Goal: Task Accomplishment & Management: Complete application form

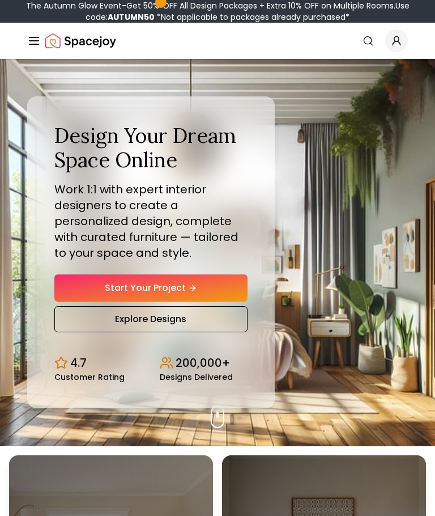
click at [73, 301] on link "Start Your Project" at bounding box center [150, 287] width 193 height 27
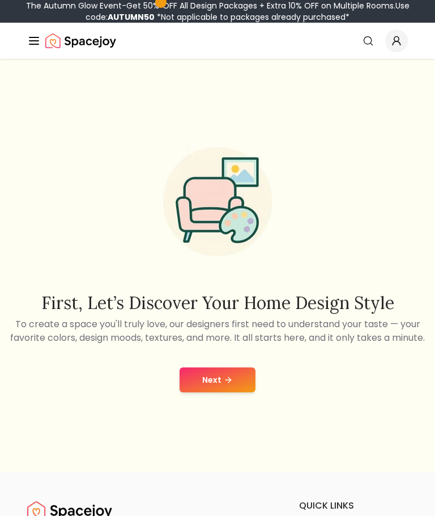
click at [201, 392] on button "Next" at bounding box center [218, 379] width 76 height 25
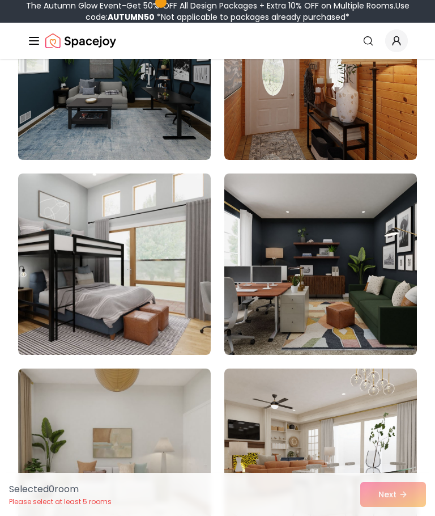
scroll to position [424, 0]
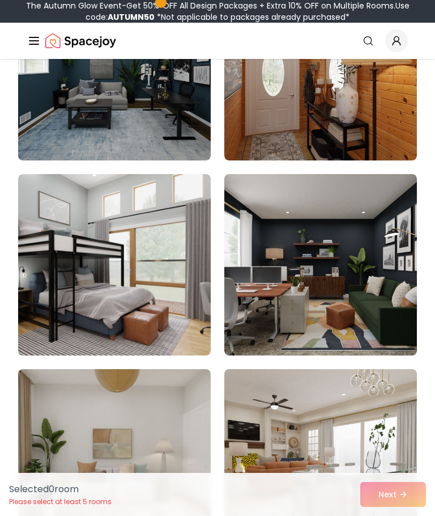
click at [36, 320] on img at bounding box center [114, 264] width 193 height 181
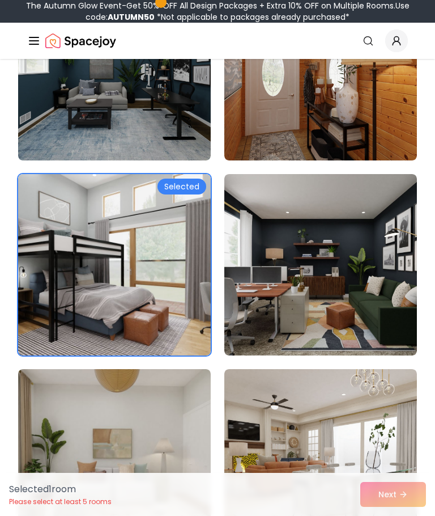
click at [413, 515] on div "Selected 1 room Please select at least 5 rooms Next" at bounding box center [217, 494] width 435 height 43
click at [411, 515] on div "Selected 1 room Please select at least 5 rooms Next" at bounding box center [217, 494] width 435 height 43
click at [48, 272] on img at bounding box center [114, 264] width 193 height 181
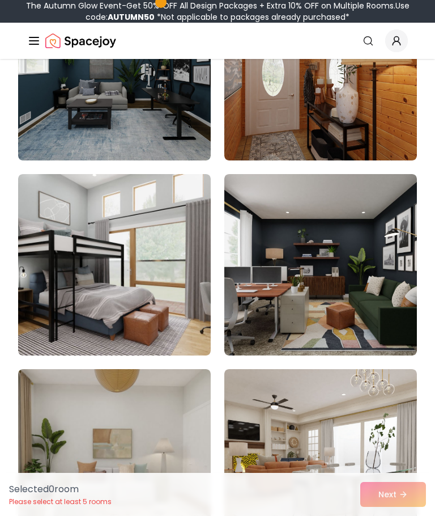
click at [48, 278] on img at bounding box center [114, 264] width 193 height 181
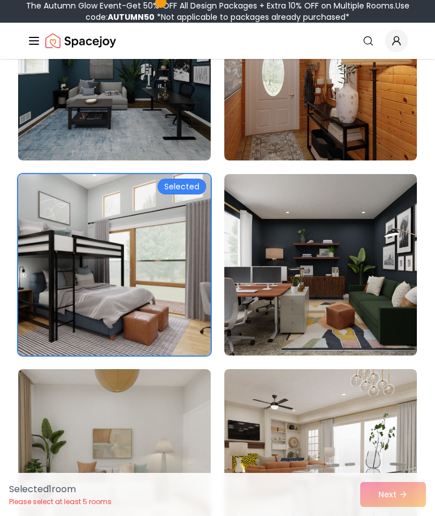
click at [406, 515] on div "Selected 1 room Please select at least 5 rooms Next" at bounding box center [217, 494] width 435 height 43
click at [390, 449] on img at bounding box center [320, 459] width 193 height 181
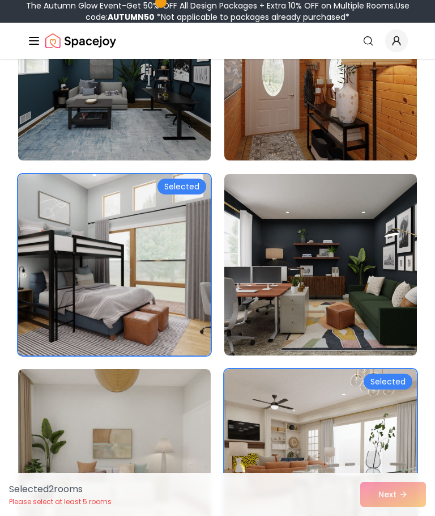
click at [371, 233] on img at bounding box center [320, 264] width 193 height 181
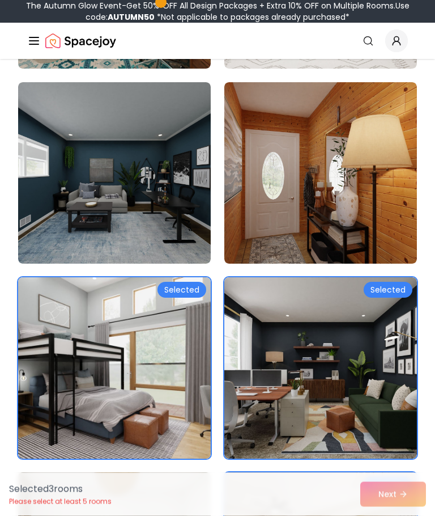
scroll to position [321, 0]
click at [62, 222] on img at bounding box center [114, 172] width 193 height 181
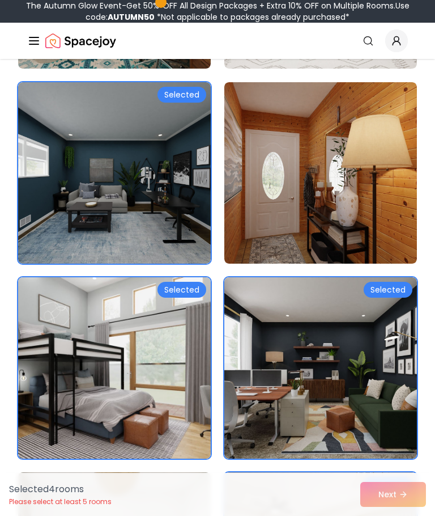
click at [61, 129] on img at bounding box center [114, 172] width 193 height 181
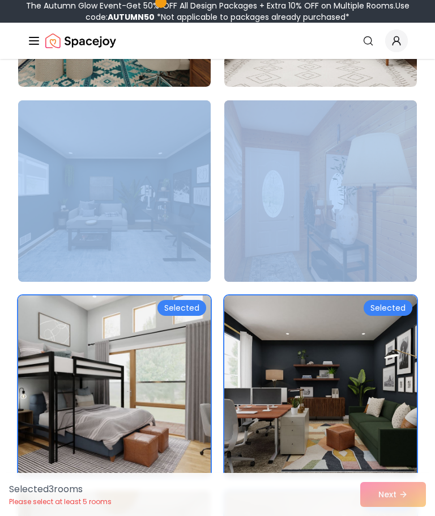
scroll to position [305, 0]
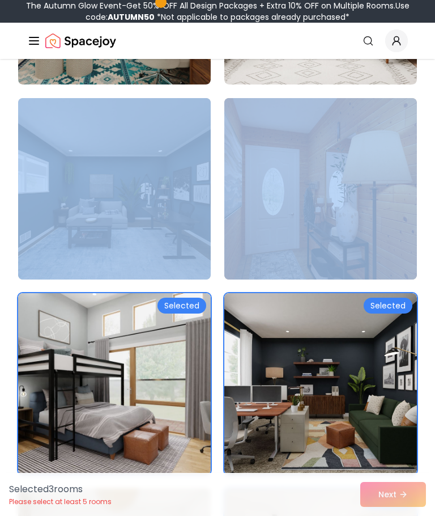
click at [64, 200] on img at bounding box center [114, 188] width 193 height 181
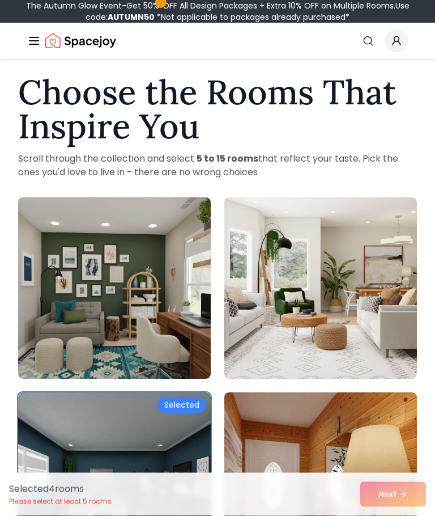
scroll to position [6, 0]
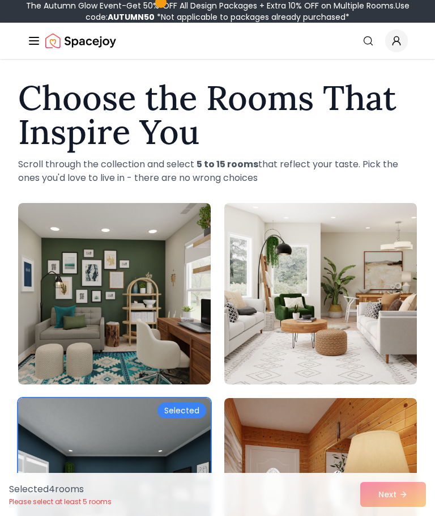
click at [363, 238] on img at bounding box center [320, 293] width 193 height 181
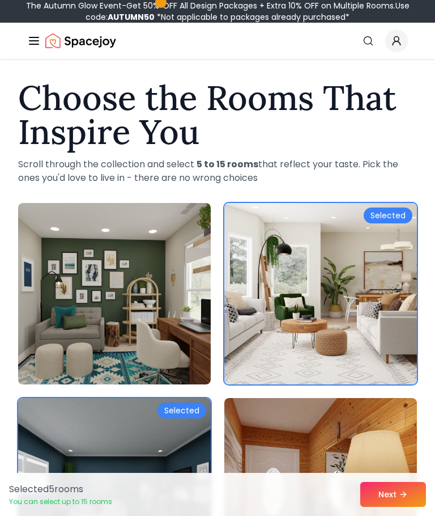
click at [398, 495] on button "Next" at bounding box center [393, 494] width 66 height 25
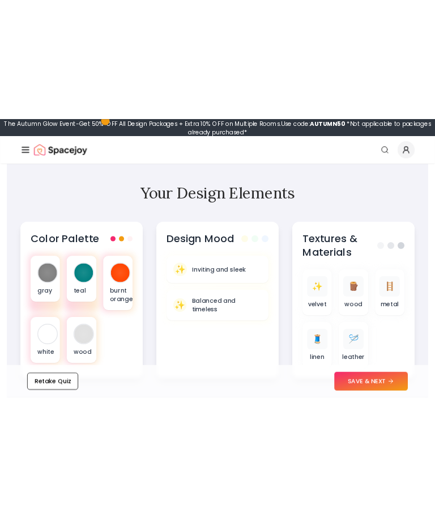
scroll to position [550, 0]
